Goal: Task Accomplishment & Management: Complete application form

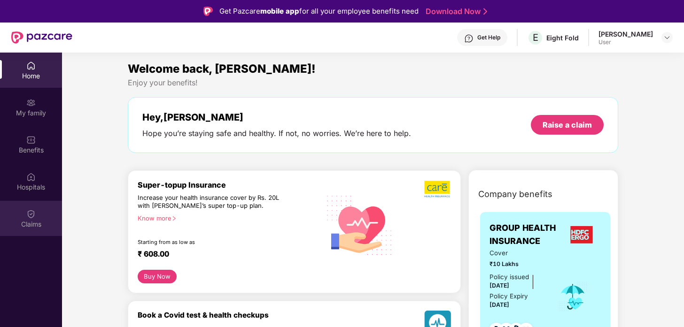
click at [28, 221] on div "Claims" at bounding box center [31, 224] width 62 height 9
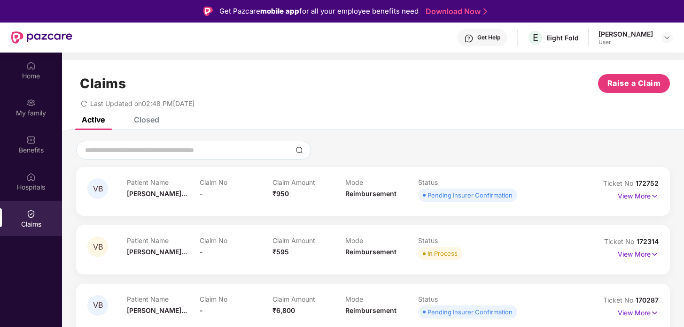
click at [622, 38] on div "[PERSON_NAME]" at bounding box center [625, 34] width 54 height 9
click at [668, 37] on img at bounding box center [667, 38] width 8 height 8
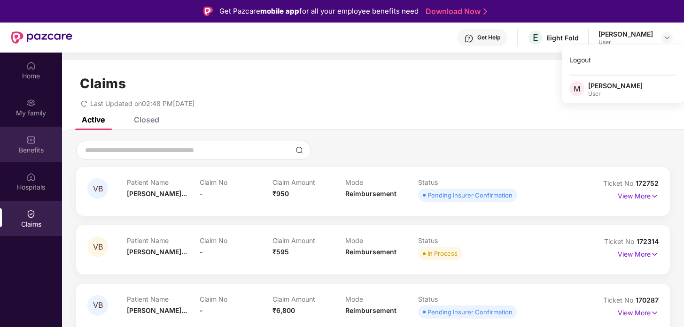
click at [24, 148] on div "Benefits" at bounding box center [31, 150] width 62 height 9
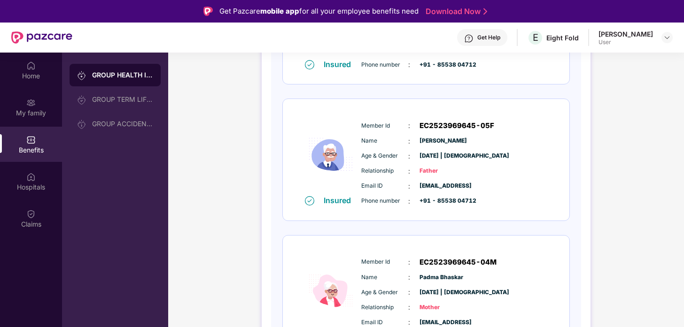
scroll to position [503, 0]
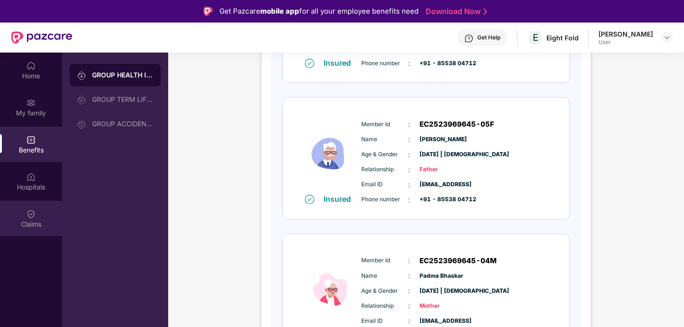
click at [33, 228] on div "Claims" at bounding box center [31, 224] width 62 height 9
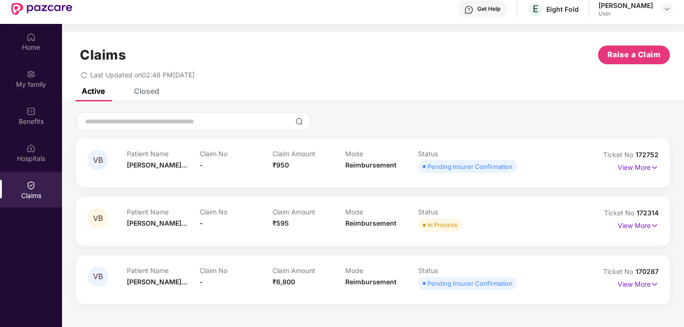
scroll to position [53, 0]
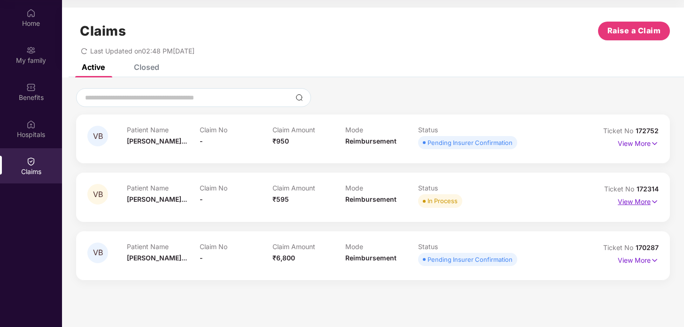
click at [655, 202] on img at bounding box center [655, 202] width 8 height 10
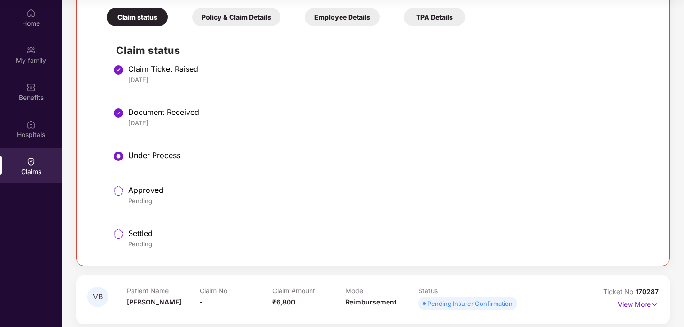
scroll to position [274, 0]
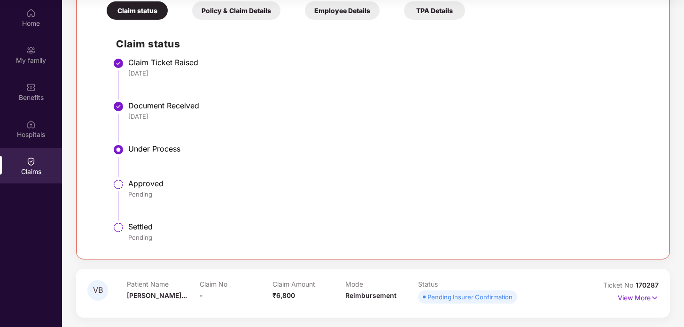
click at [655, 298] on img at bounding box center [655, 298] width 8 height 10
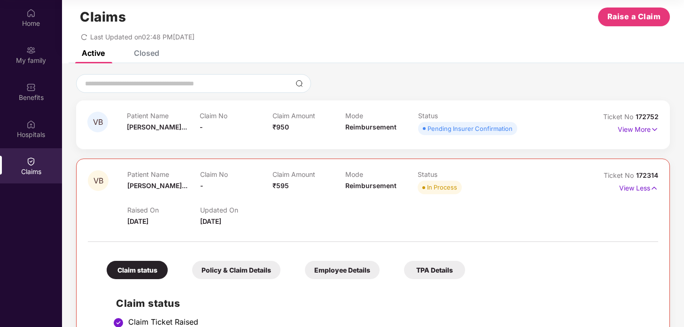
scroll to position [0, 0]
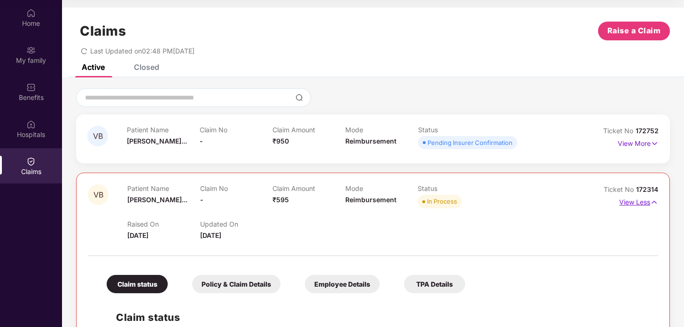
click at [655, 201] on img at bounding box center [654, 202] width 8 height 10
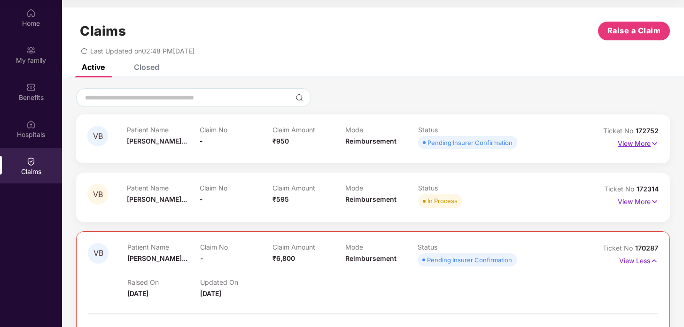
click at [654, 141] on img at bounding box center [655, 144] width 8 height 10
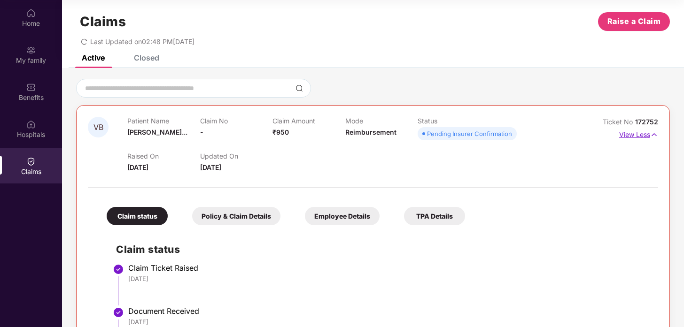
scroll to position [11, 0]
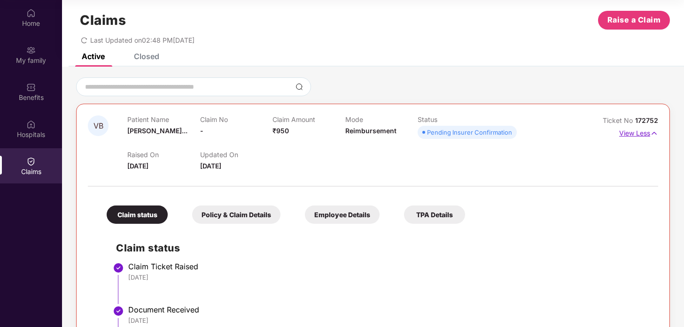
click at [653, 133] on img at bounding box center [654, 133] width 8 height 10
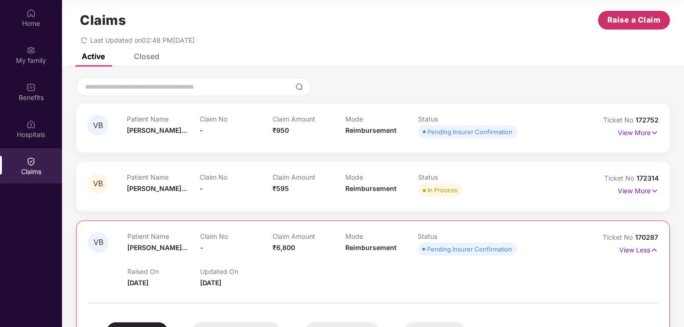
click at [630, 23] on span "Raise a Claim" at bounding box center [634, 20] width 54 height 12
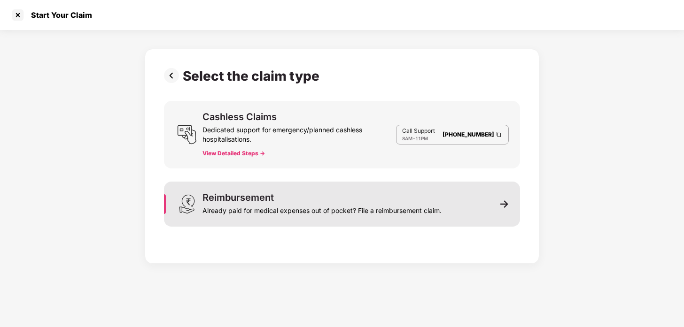
click at [373, 207] on div "Already paid for medical expenses out of pocket? File a reimbursement claim." at bounding box center [321, 208] width 239 height 13
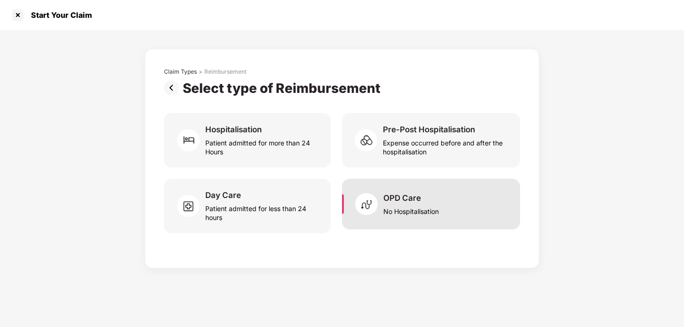
click at [398, 203] on div "No Hospitalisation" at bounding box center [410, 209] width 55 height 13
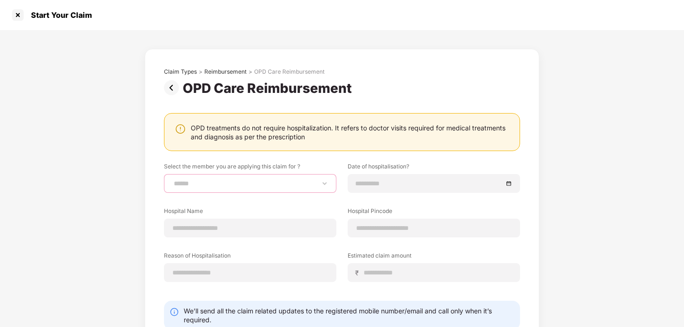
click at [231, 186] on select "**********" at bounding box center [250, 184] width 156 height 8
select select "**********"
click at [172, 180] on select "**********" at bounding box center [250, 184] width 156 height 8
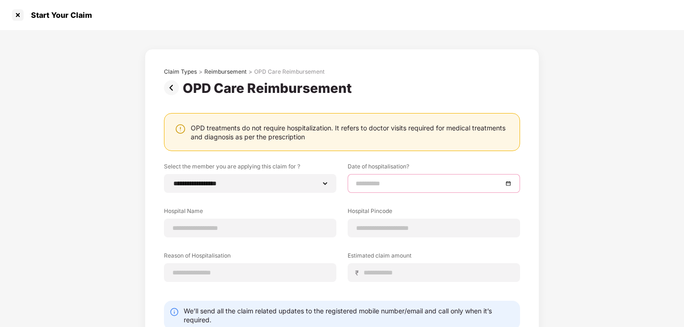
click at [394, 183] on input at bounding box center [429, 184] width 147 height 10
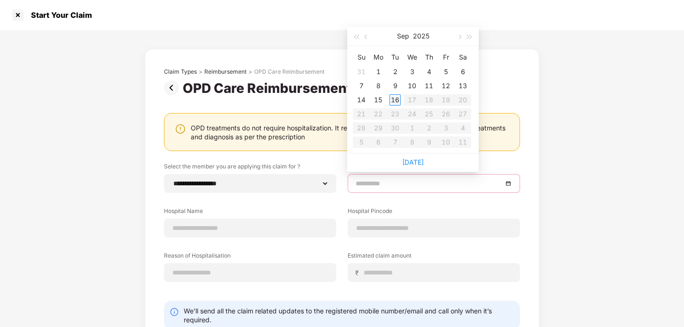
type input "**********"
click at [396, 105] on div "16" at bounding box center [394, 99] width 11 height 11
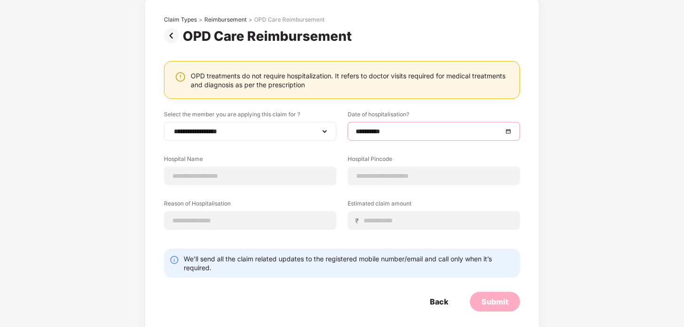
scroll to position [61, 0]
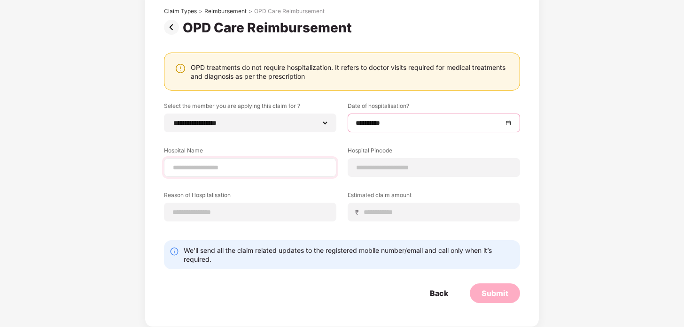
click at [243, 161] on div at bounding box center [250, 167] width 172 height 19
click at [231, 170] on input at bounding box center [250, 168] width 156 height 10
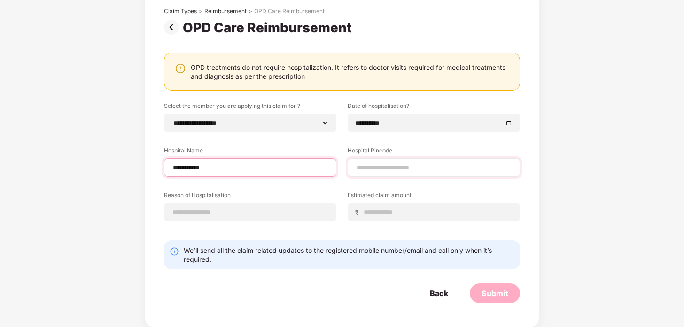
type input "**********"
click at [399, 165] on input at bounding box center [434, 168] width 156 height 10
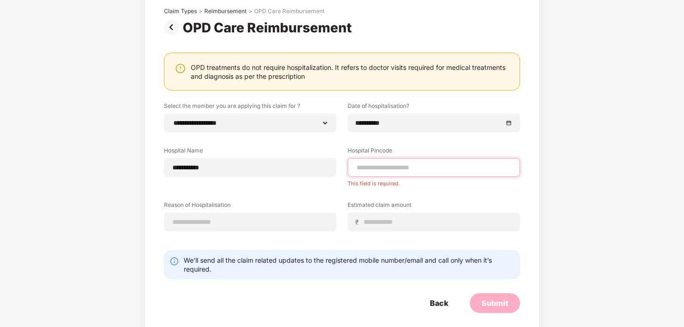
paste input "******"
type input "******"
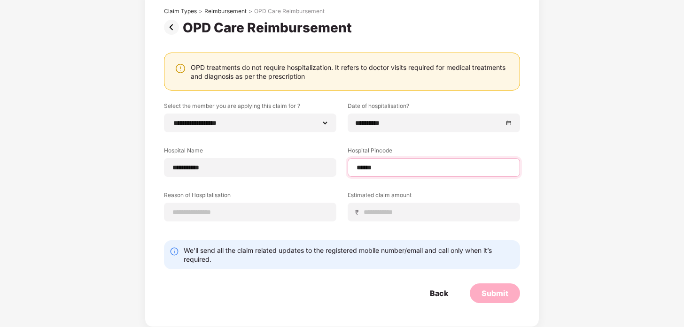
select select "*********"
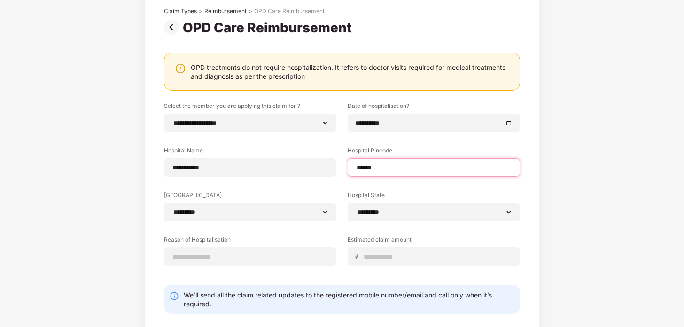
type input "******"
click at [378, 252] on input at bounding box center [437, 257] width 149 height 10
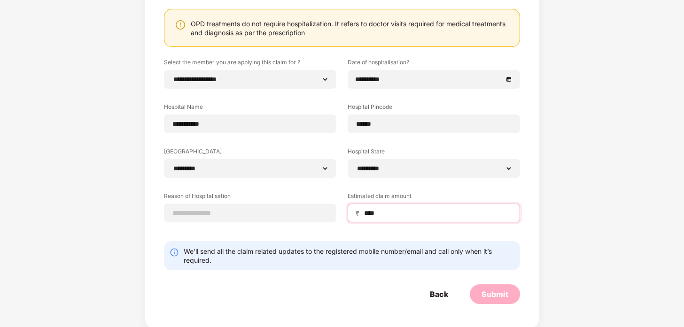
scroll to position [105, 0]
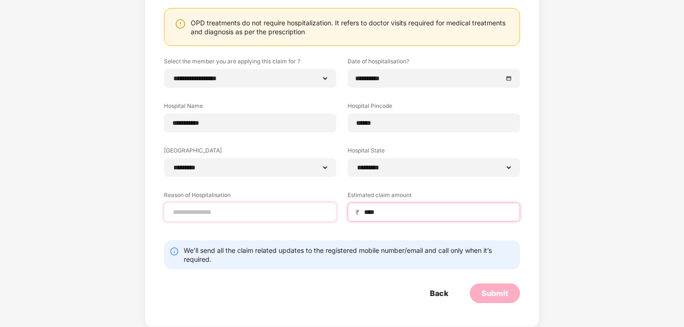
type input "****"
click at [258, 210] on input at bounding box center [250, 213] width 156 height 10
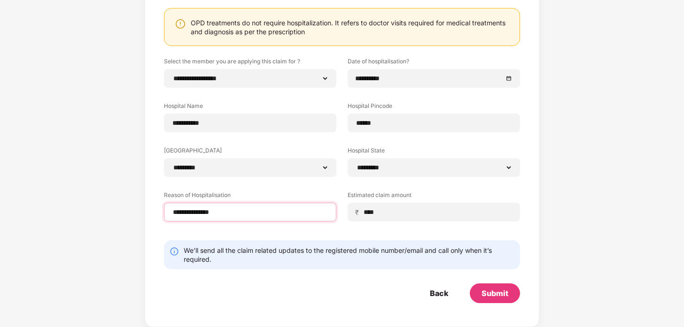
type input "**********"
click at [497, 294] on div "Submit" at bounding box center [495, 293] width 27 height 10
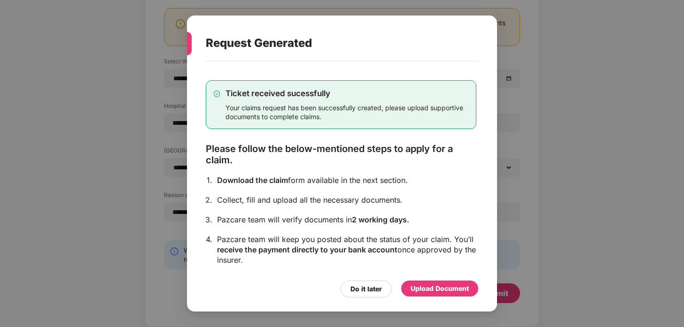
click at [438, 293] on div "Upload Document" at bounding box center [440, 289] width 58 height 10
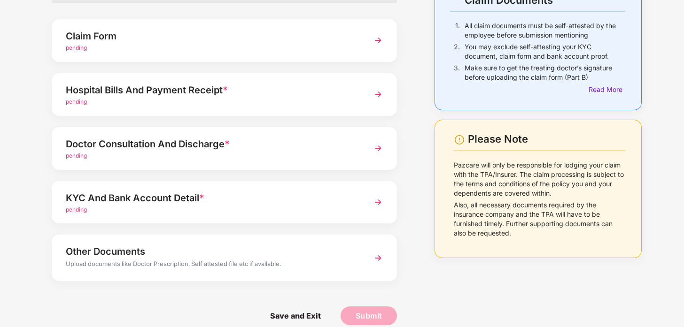
scroll to position [82, 0]
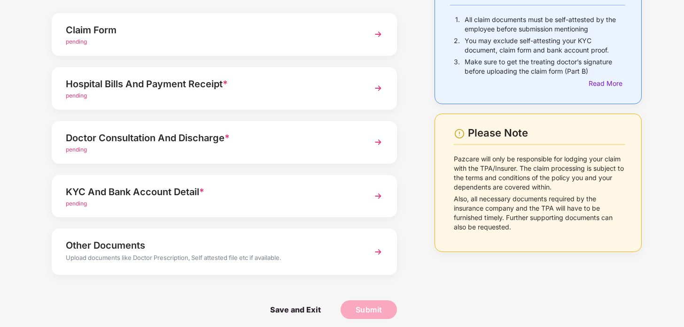
click at [267, 87] on div "Hospital Bills And Payment Receipt *" at bounding box center [211, 84] width 291 height 15
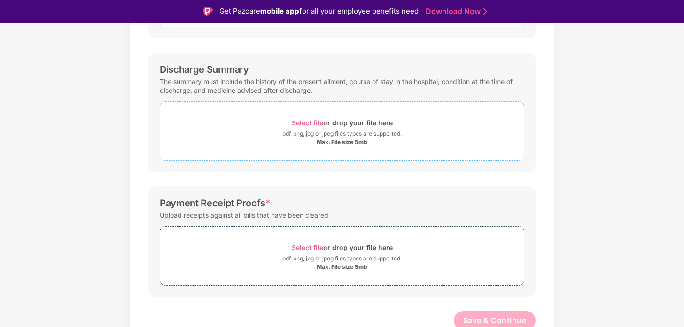
scroll to position [241, 0]
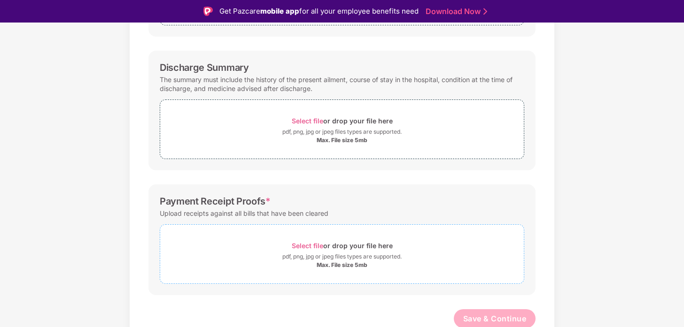
click at [302, 248] on span "Select file" at bounding box center [307, 246] width 31 height 8
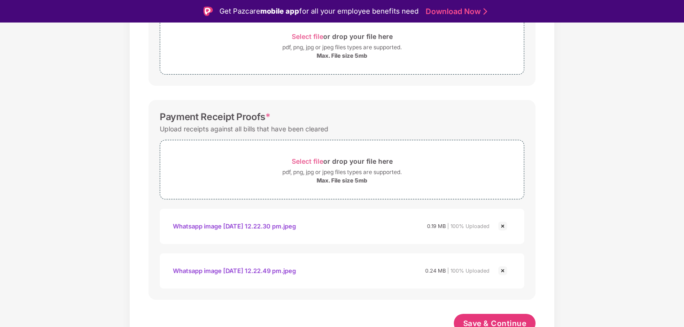
scroll to position [333, 0]
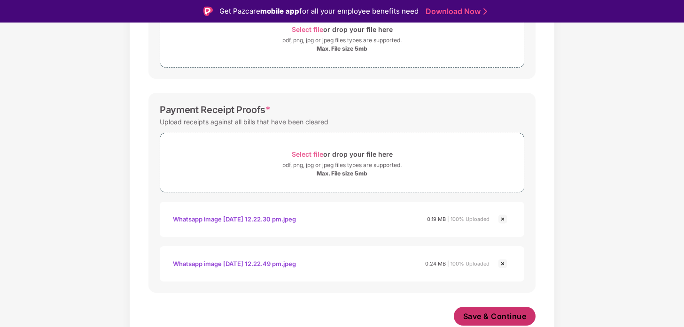
click at [484, 316] on span "Save & Continue" at bounding box center [494, 316] width 63 height 10
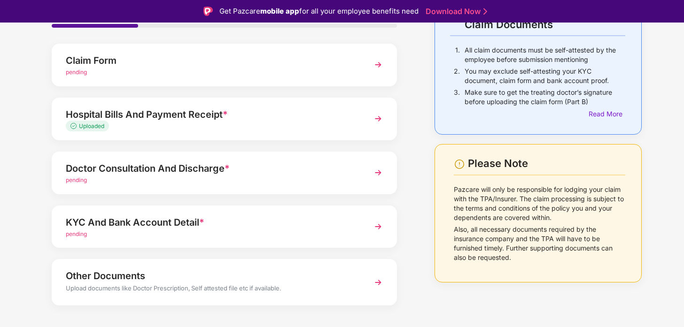
scroll to position [78, 0]
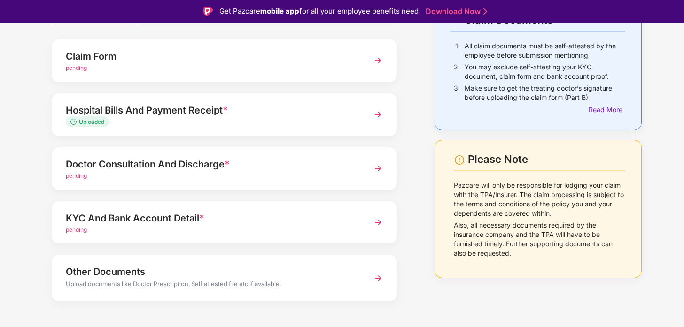
click at [271, 173] on div "pending" at bounding box center [211, 176] width 291 height 9
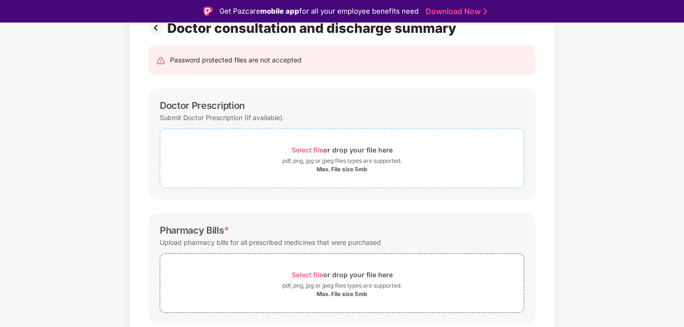
click at [305, 148] on span "Select file" at bounding box center [307, 150] width 31 height 8
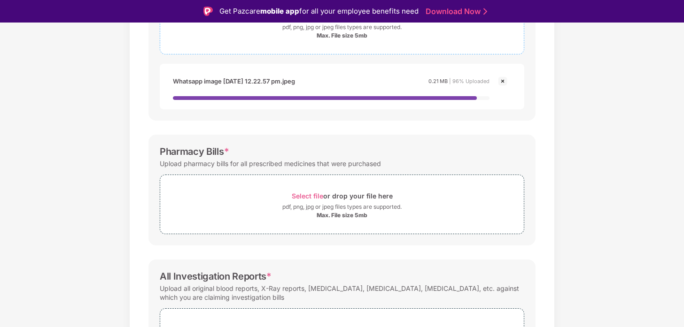
scroll to position [215, 0]
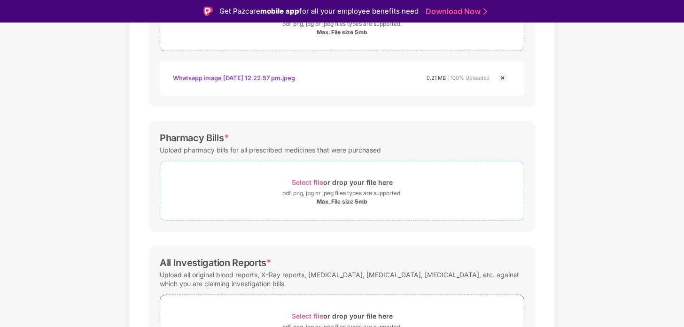
click at [312, 184] on span "Select file" at bounding box center [307, 183] width 31 height 8
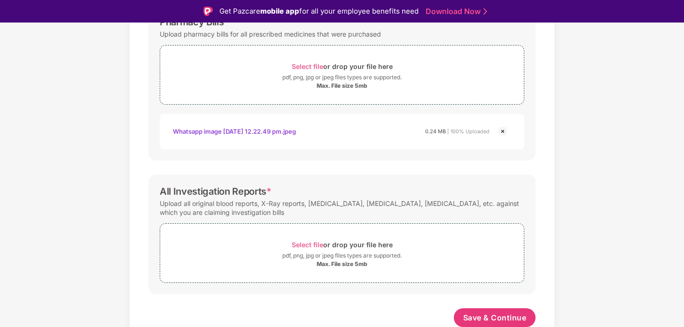
scroll to position [333, 0]
click at [307, 243] on span "Select file" at bounding box center [307, 244] width 31 height 8
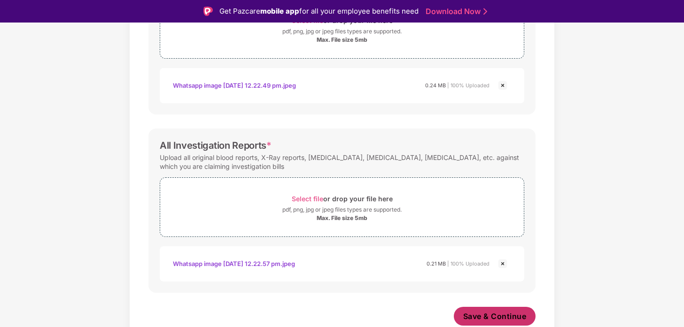
scroll to position [377, 0]
click at [489, 317] on span "Save & Continue" at bounding box center [494, 316] width 63 height 10
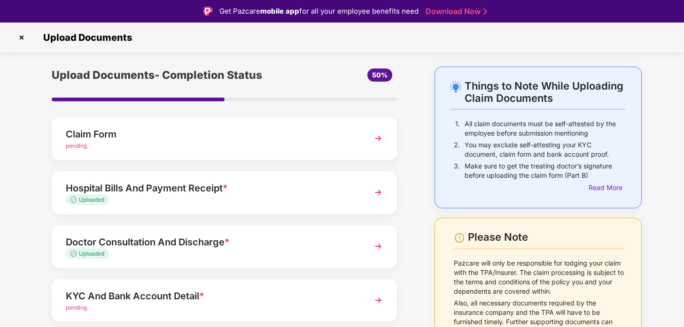
scroll to position [88, 0]
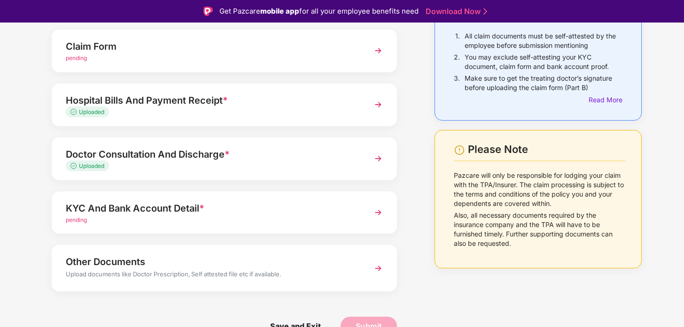
click at [296, 219] on div "pending" at bounding box center [211, 220] width 291 height 9
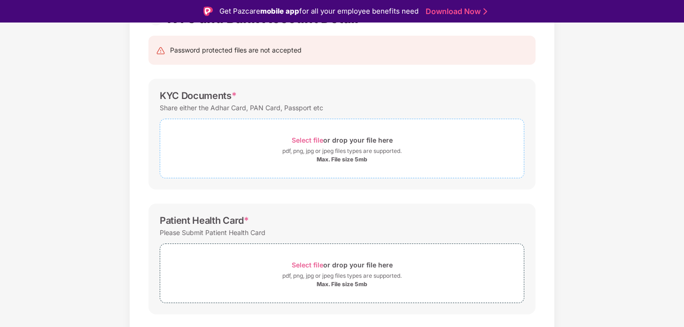
click at [305, 140] on span "Select file" at bounding box center [307, 140] width 31 height 8
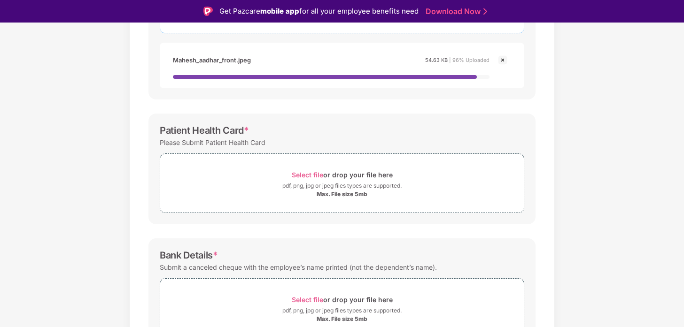
scroll to position [260, 0]
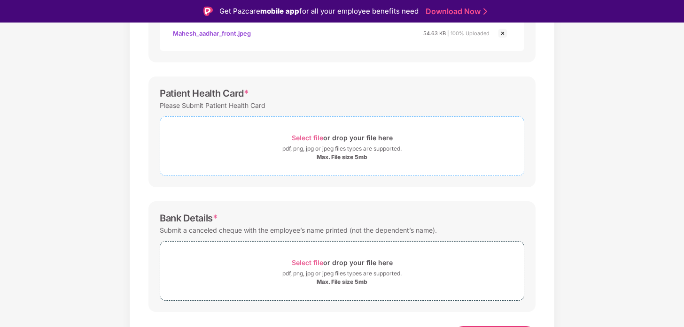
click at [314, 141] on span "Select file" at bounding box center [307, 138] width 31 height 8
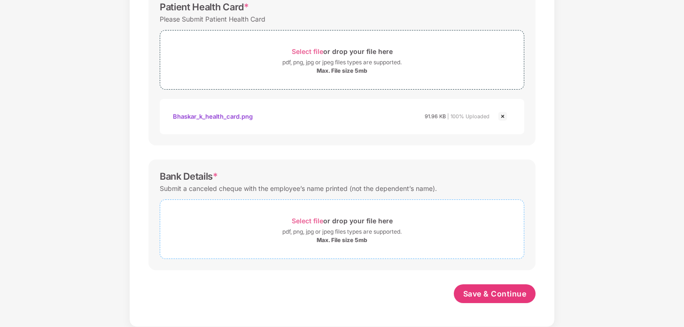
scroll to position [324, 0]
click at [313, 220] on span "Select file" at bounding box center [307, 221] width 31 height 8
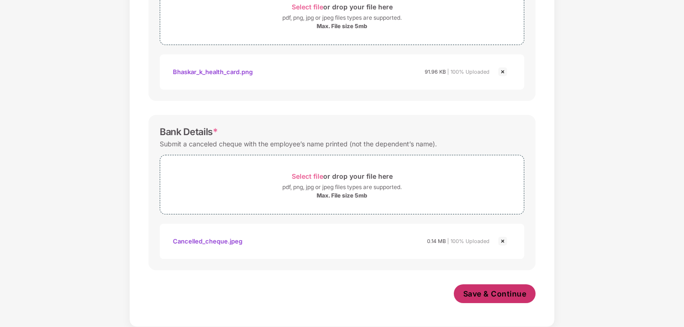
click at [489, 297] on span "Save & Continue" at bounding box center [494, 294] width 63 height 10
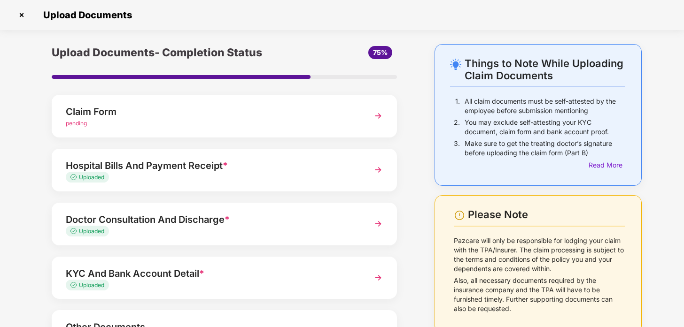
scroll to position [88, 0]
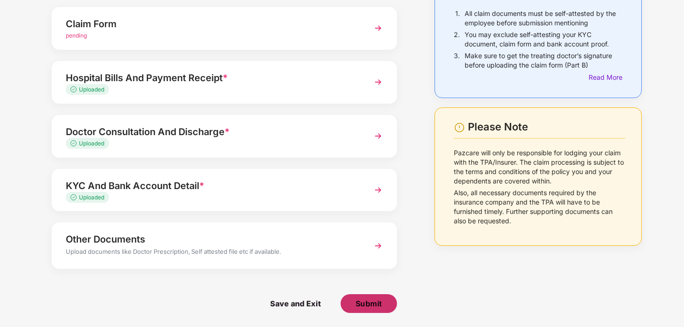
click at [378, 305] on span "Submit" at bounding box center [369, 304] width 27 height 10
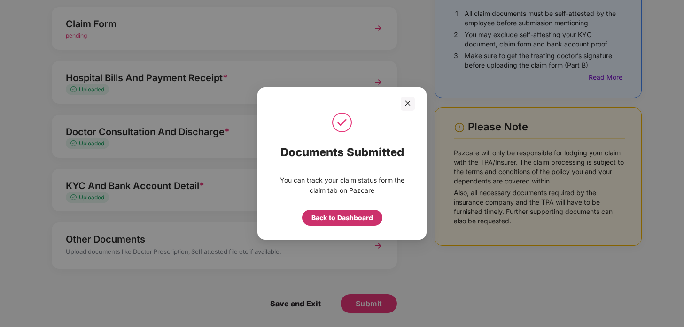
click at [336, 223] on div "Back to Dashboard" at bounding box center [342, 218] width 80 height 16
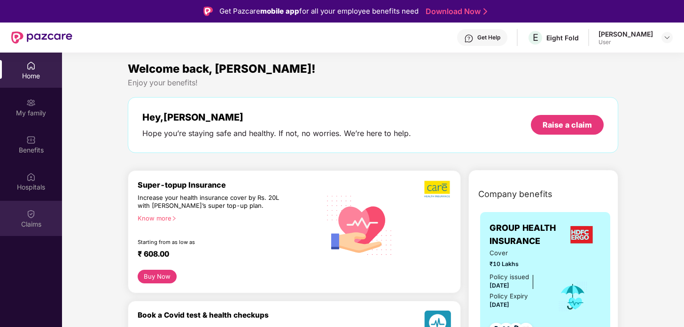
click at [33, 222] on div "Claims" at bounding box center [31, 224] width 62 height 9
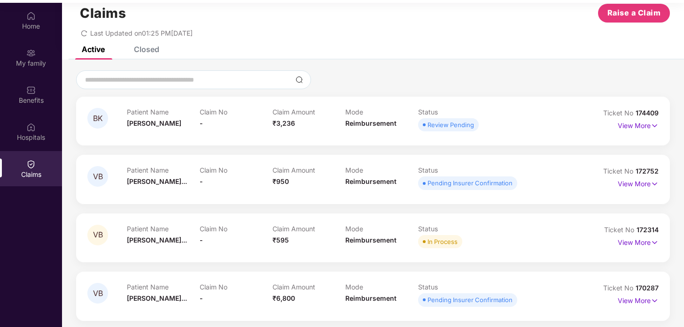
scroll to position [53, 0]
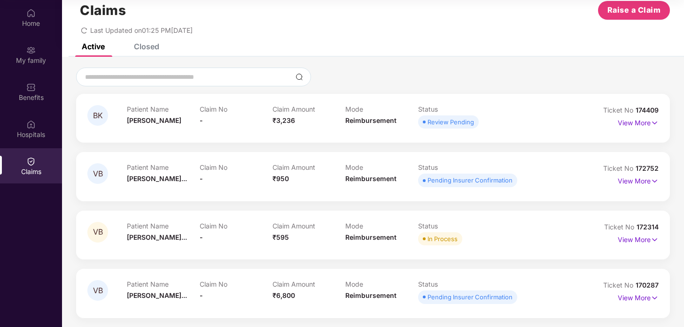
click at [145, 46] on div "Closed" at bounding box center [146, 46] width 25 height 9
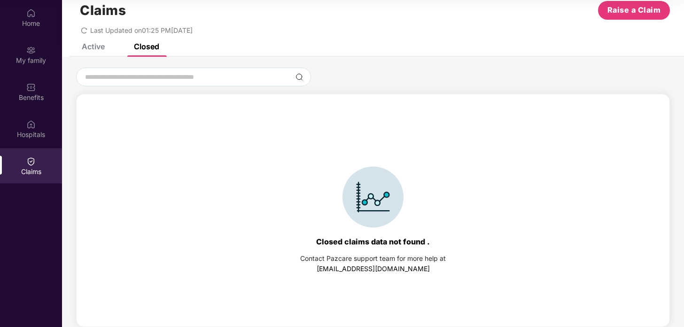
click at [101, 48] on div "Active" at bounding box center [93, 46] width 23 height 9
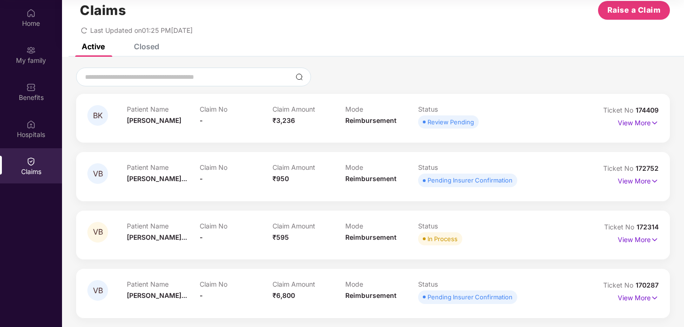
scroll to position [0, 0]
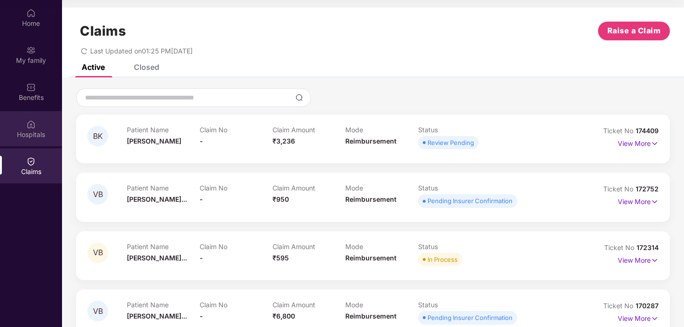
click at [31, 126] on img at bounding box center [30, 124] width 9 height 9
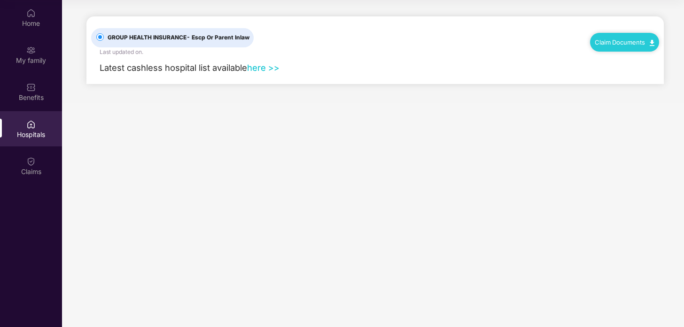
click at [268, 66] on link "here >>" at bounding box center [263, 67] width 32 height 10
